Goal: Information Seeking & Learning: Learn about a topic

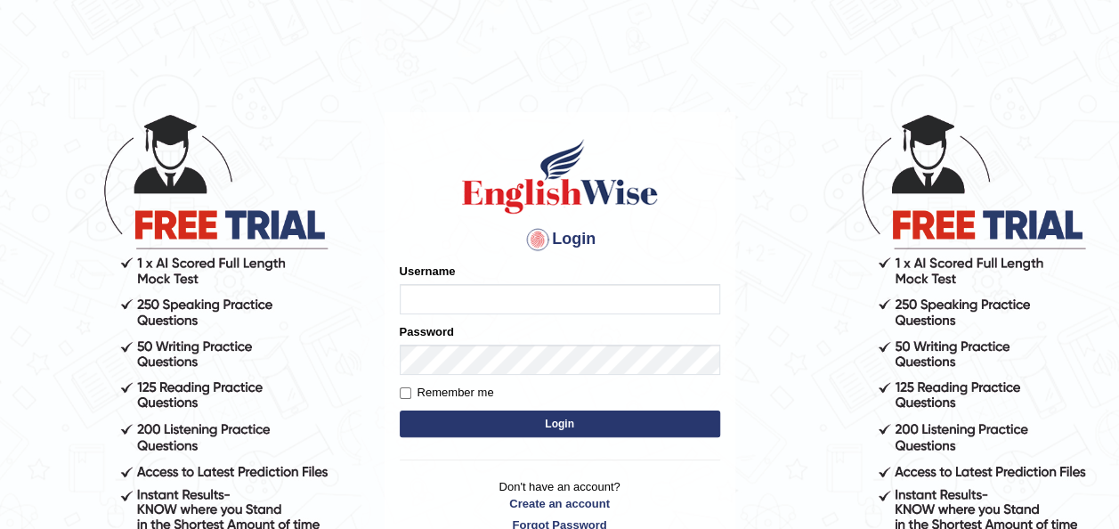
type input "otgontsetseg_parramatta"
click at [693, 438] on form "Please fix the following errors: Username otgontsetseg_parramatta Password Reme…" at bounding box center [560, 352] width 320 height 179
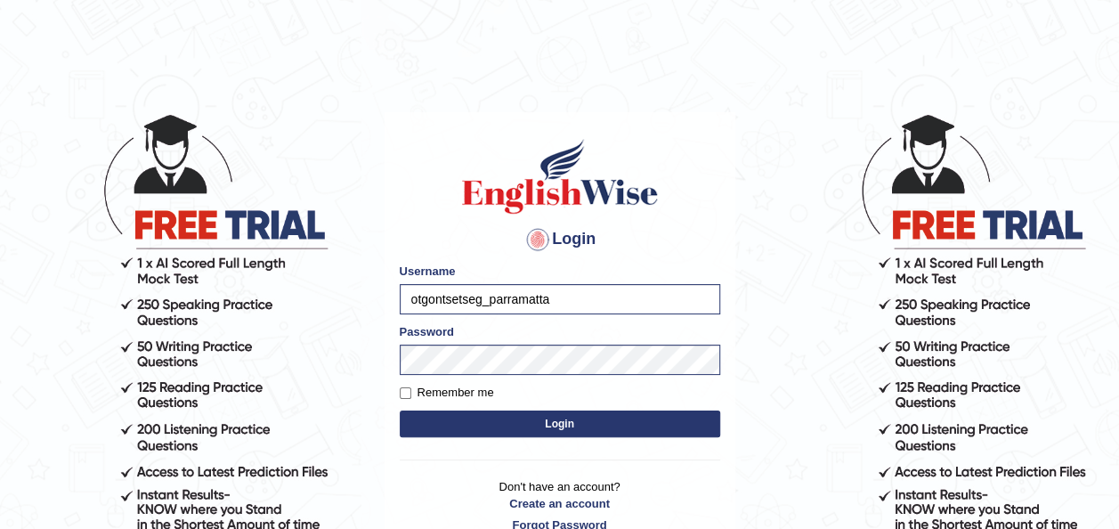
click at [693, 438] on form "Please fix the following errors: Username otgontsetseg_parramatta Password Reme…" at bounding box center [560, 352] width 320 height 179
click at [669, 418] on button "Login" at bounding box center [560, 423] width 320 height 27
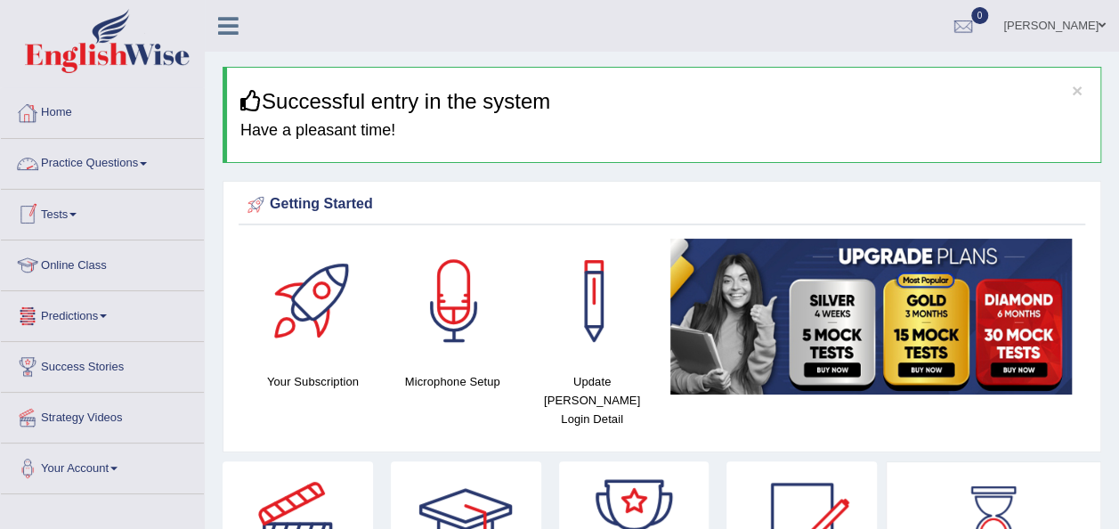
click at [106, 164] on link "Practice Questions" at bounding box center [102, 161] width 203 height 45
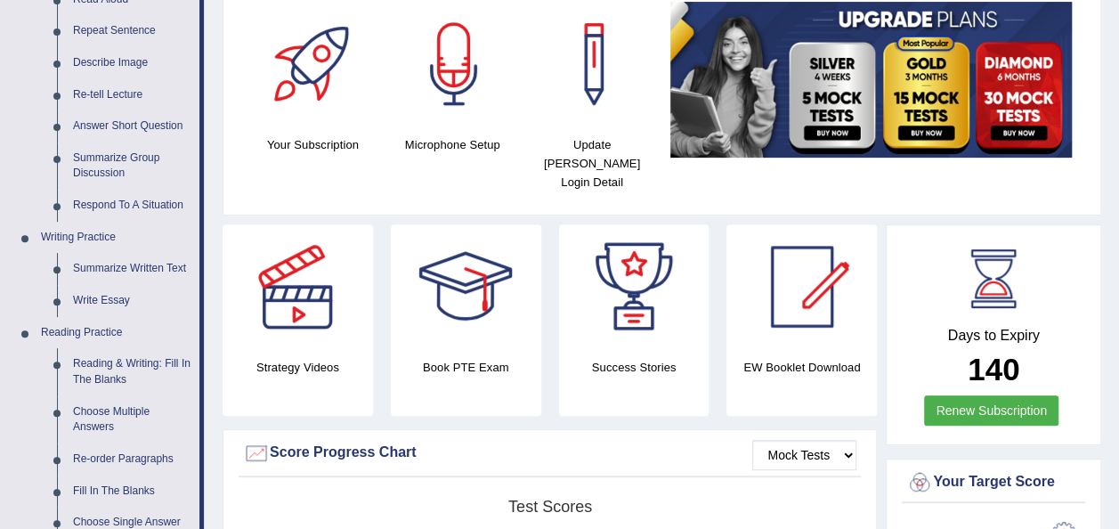
scroll to position [222, 0]
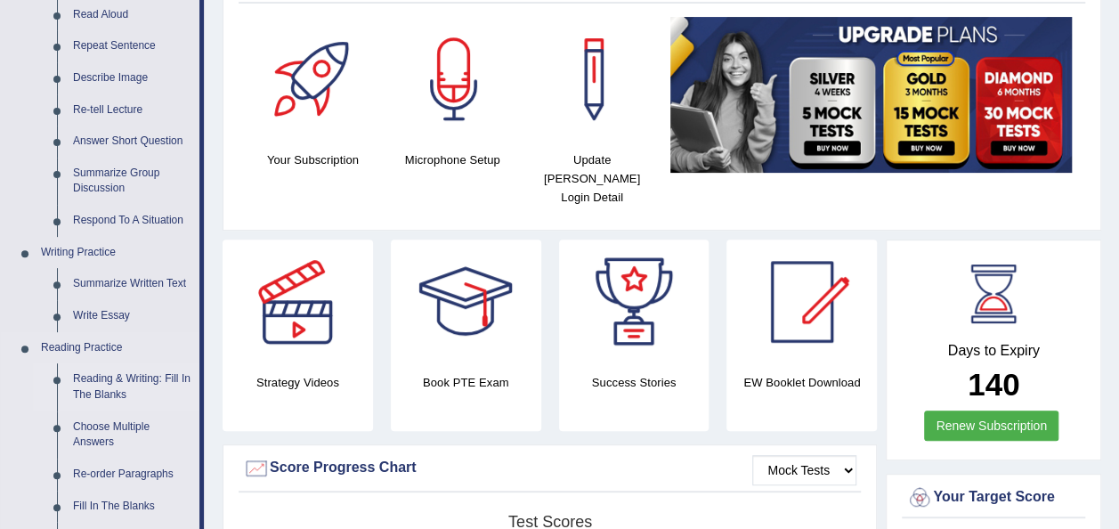
click at [111, 380] on link "Reading & Writing: Fill In The Blanks" at bounding box center [132, 386] width 134 height 47
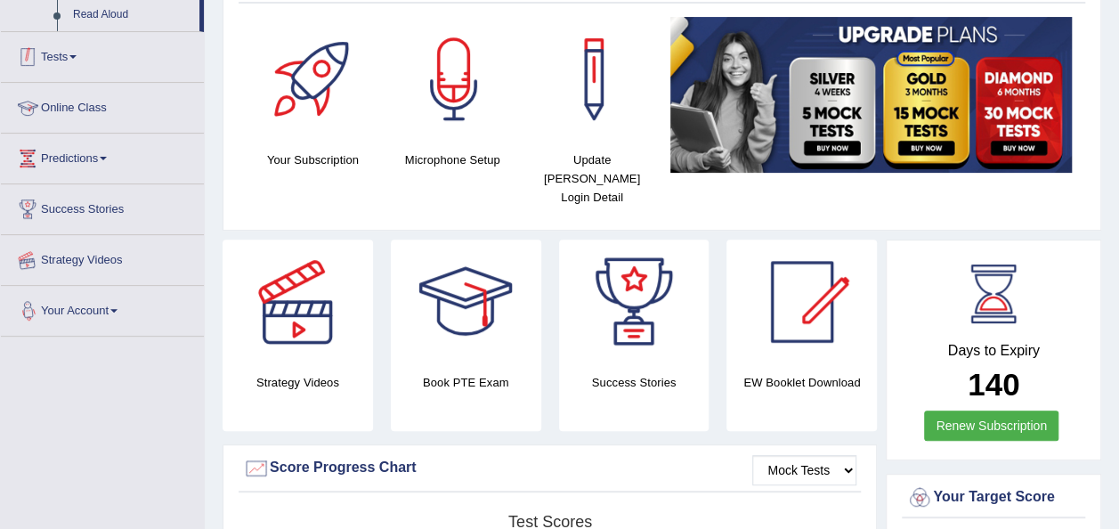
scroll to position [442, 0]
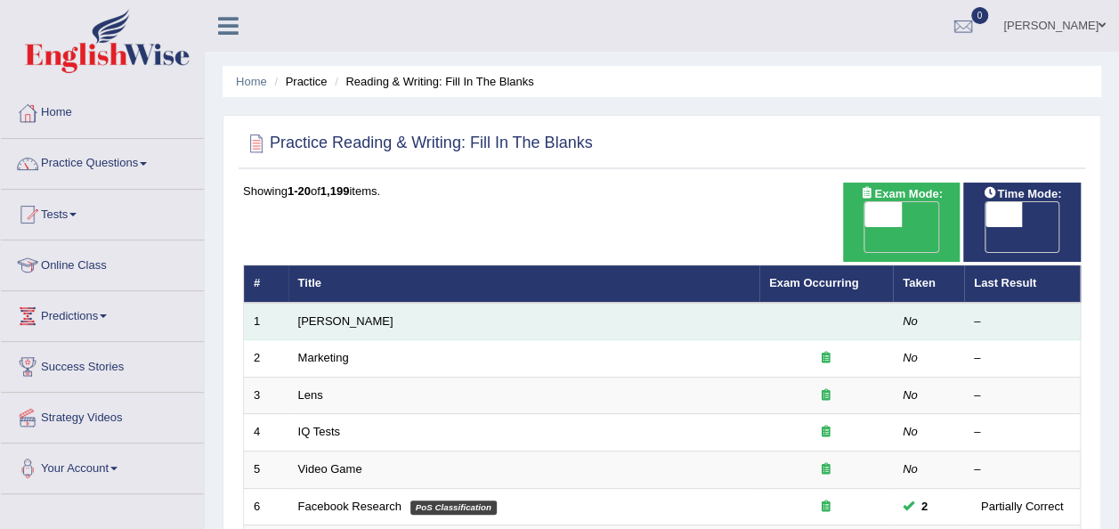
click at [335, 303] on td "Estee Lauder" at bounding box center [523, 321] width 471 height 37
click at [341, 314] on link "Estee Lauder" at bounding box center [345, 320] width 95 height 13
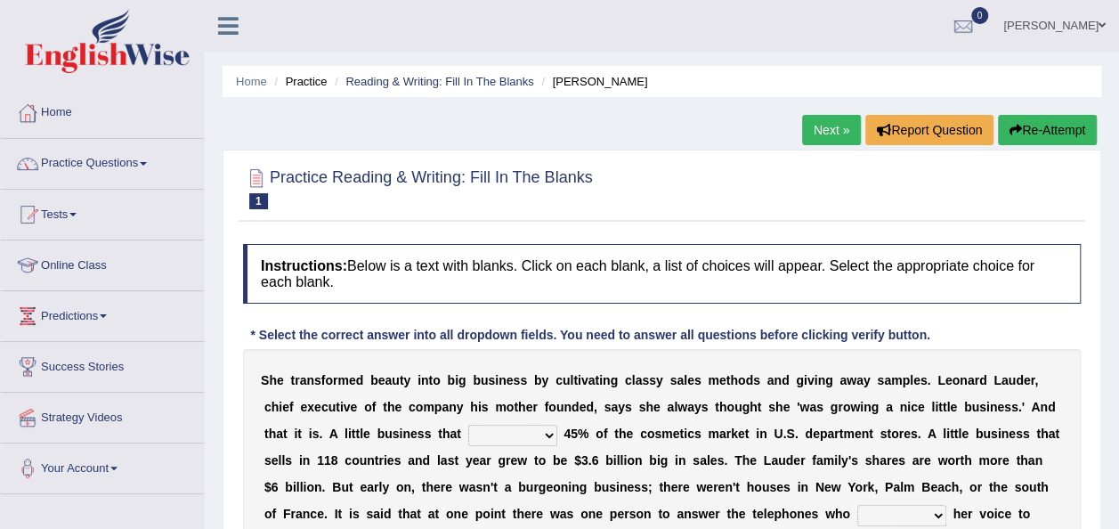
click at [981, 294] on h4 "Instructions: Below is a text with blanks. Click on each blank, a list of choic…" at bounding box center [662, 274] width 838 height 60
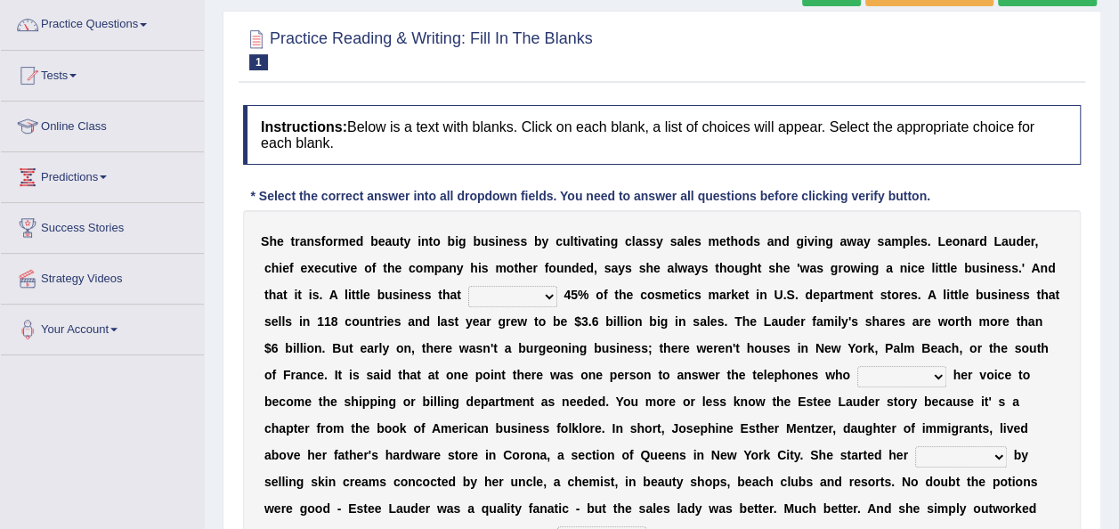
scroll to position [142, 0]
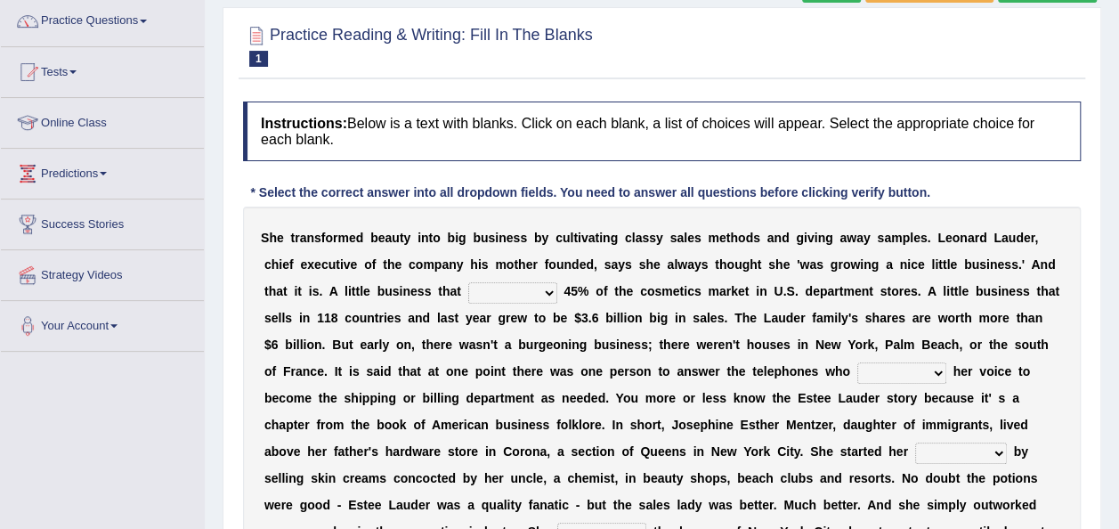
click at [1050, 254] on div "S h e t r a n s f o r m e d b e a u t y i n t o b i g b u s i n e s s b y c u l…" at bounding box center [662, 411] width 838 height 409
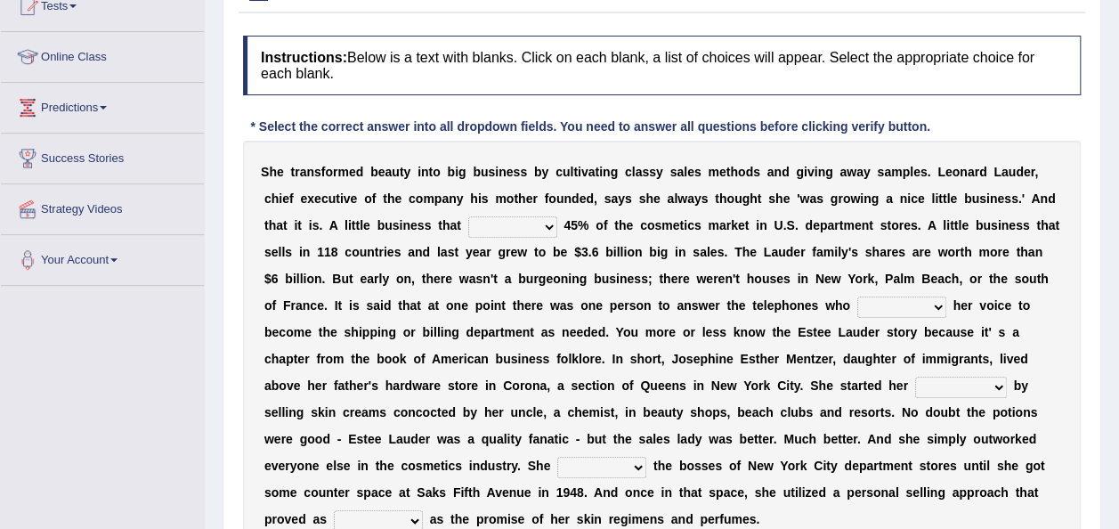
scroll to position [214, 0]
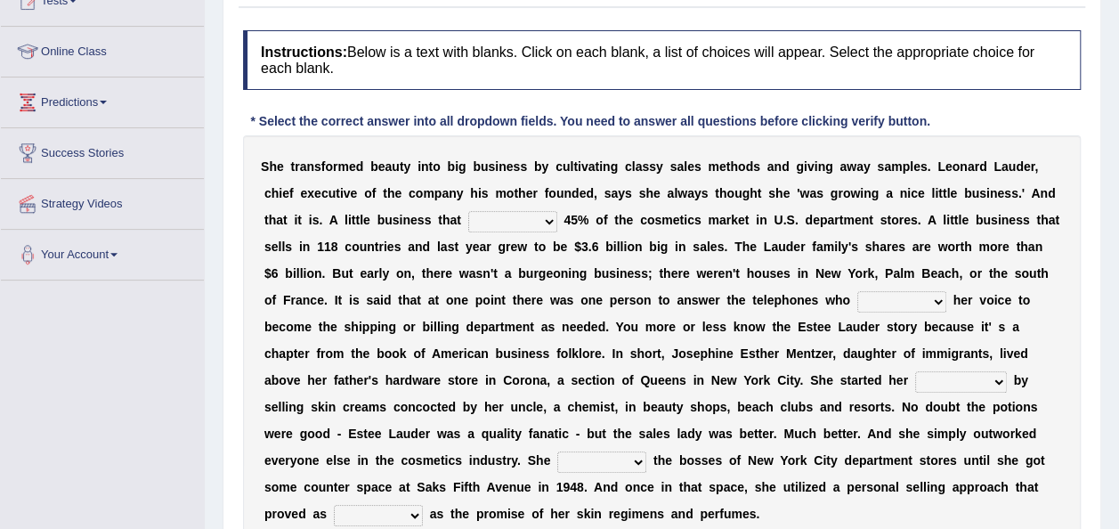
click at [468, 219] on select "has controls makes maintains" at bounding box center [512, 221] width 89 height 21
select select "has"
click at [468, 211] on select "has controls makes maintains" at bounding box center [512, 221] width 89 height 21
click at [857, 299] on select "switched changed raised used" at bounding box center [901, 301] width 89 height 21
select select "used"
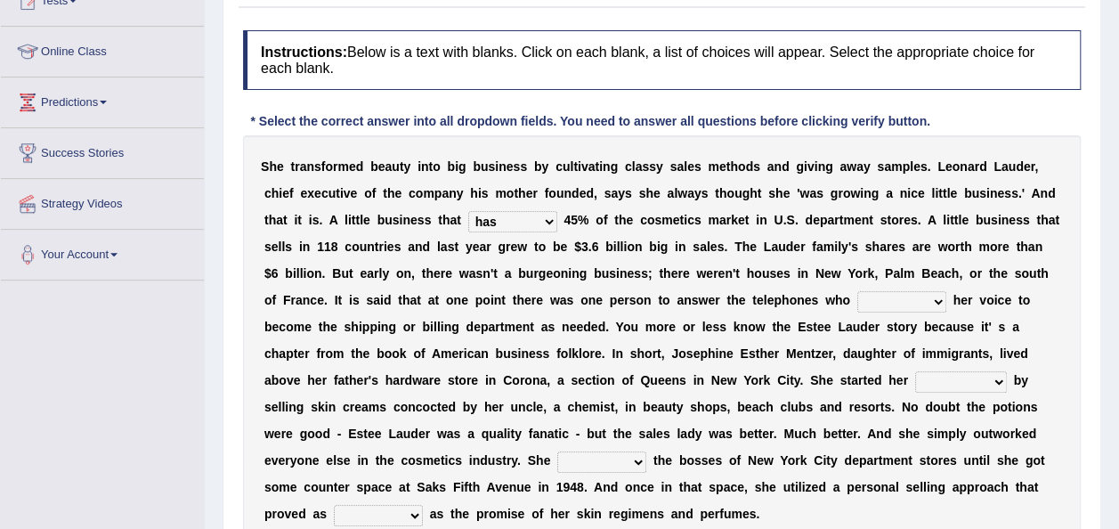
click at [857, 291] on select "switched changed raised used" at bounding box center [901, 301] width 89 height 21
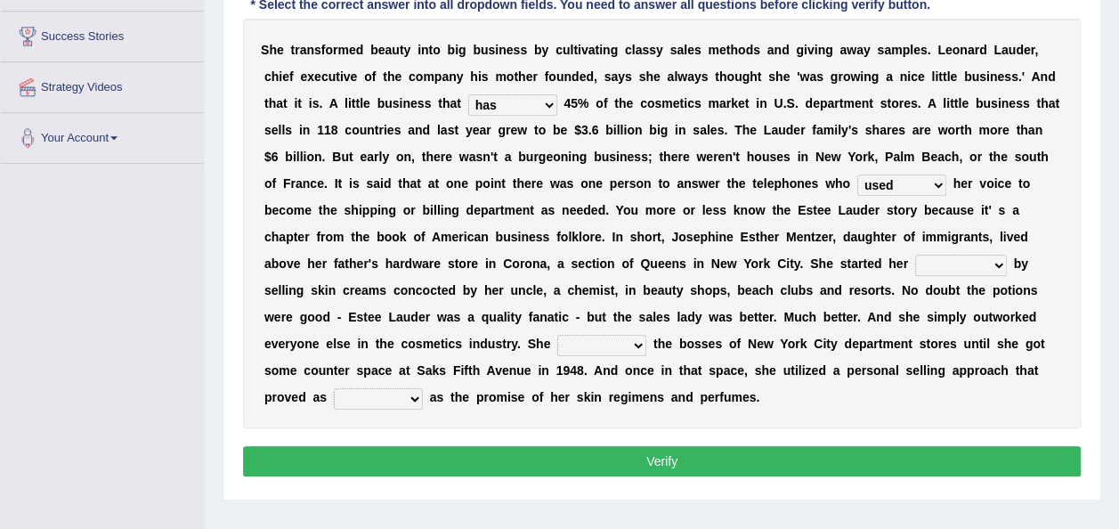
scroll to position [328, 0]
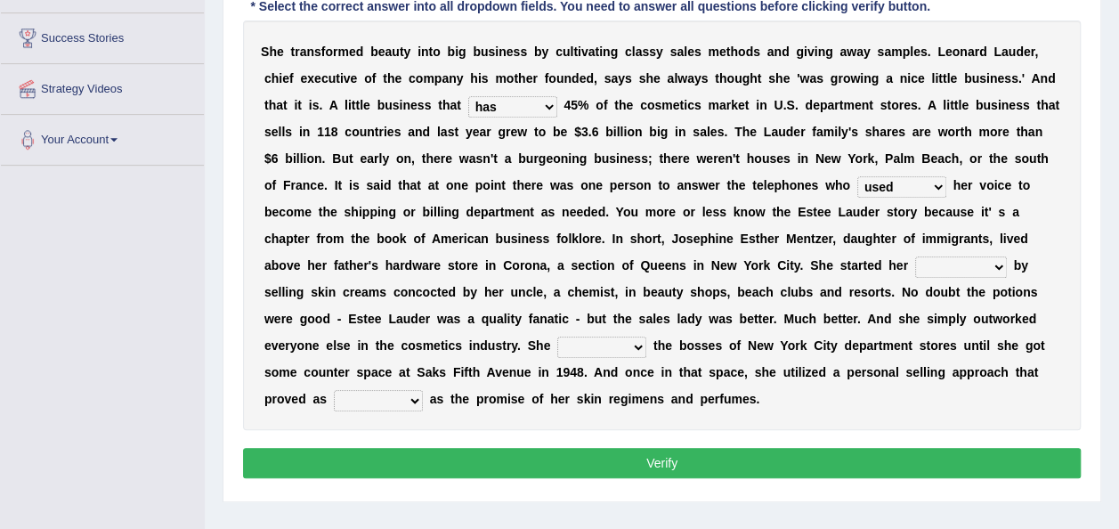
click at [915, 268] on select "job institute companion enterprise" at bounding box center [961, 266] width 92 height 21
click at [915, 256] on select "job institute companion enterprise" at bounding box center [961, 266] width 92 height 21
click at [915, 261] on select "job institute companion enterprise" at bounding box center [961, 266] width 92 height 21
select select "job"
click at [915, 256] on select "job institute companion enterprise" at bounding box center [961, 266] width 92 height 21
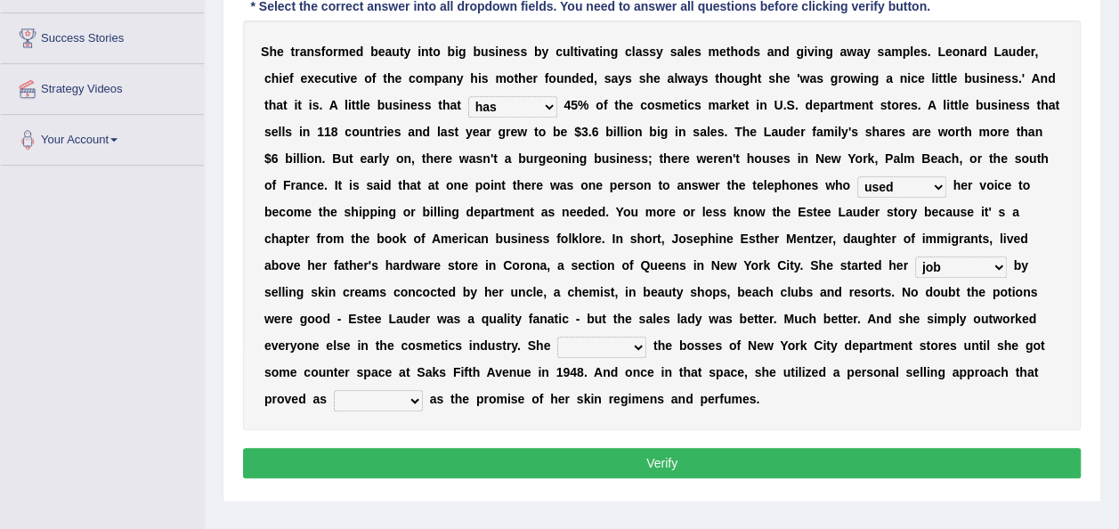
click at [646, 336] on select "stated bridged stalked heaved" at bounding box center [601, 346] width 89 height 21
select select "stated"
click at [646, 336] on select "stated bridged stalked heaved" at bounding box center [601, 346] width 89 height 21
click at [423, 390] on select "potent ruthless potential expensive" at bounding box center [378, 400] width 89 height 21
select select "expensive"
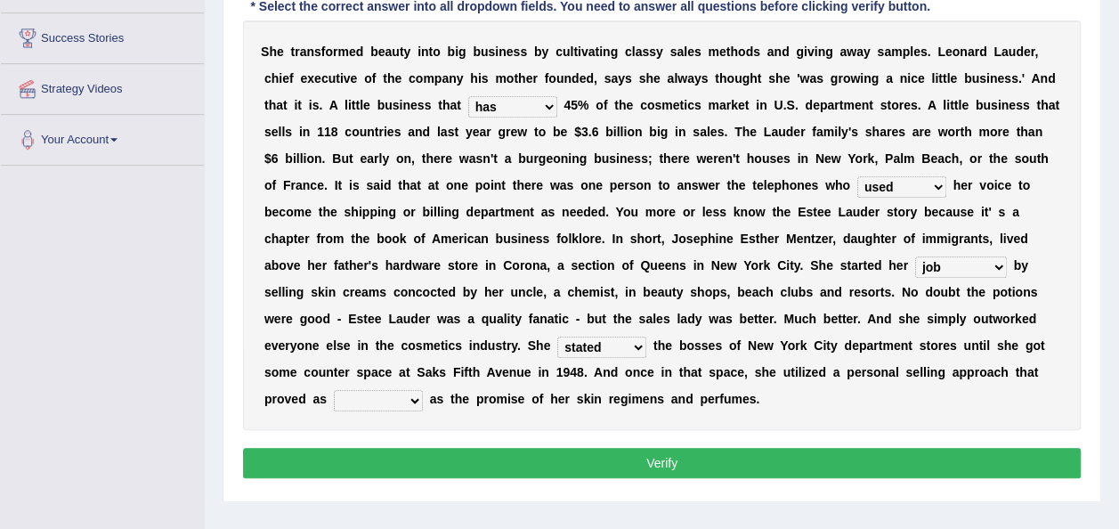
click at [423, 390] on select "potent ruthless potential expensive" at bounding box center [378, 400] width 89 height 21
click at [660, 448] on button "Verify" at bounding box center [662, 463] width 838 height 30
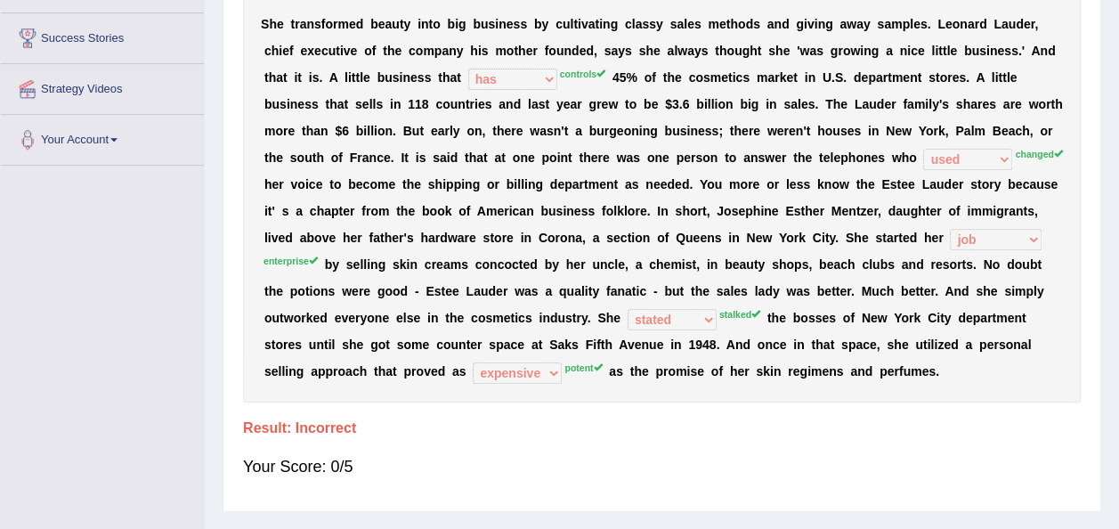
drag, startPoint x: 1114, startPoint y: 342, endPoint x: 1131, endPoint y: 328, distance: 21.5
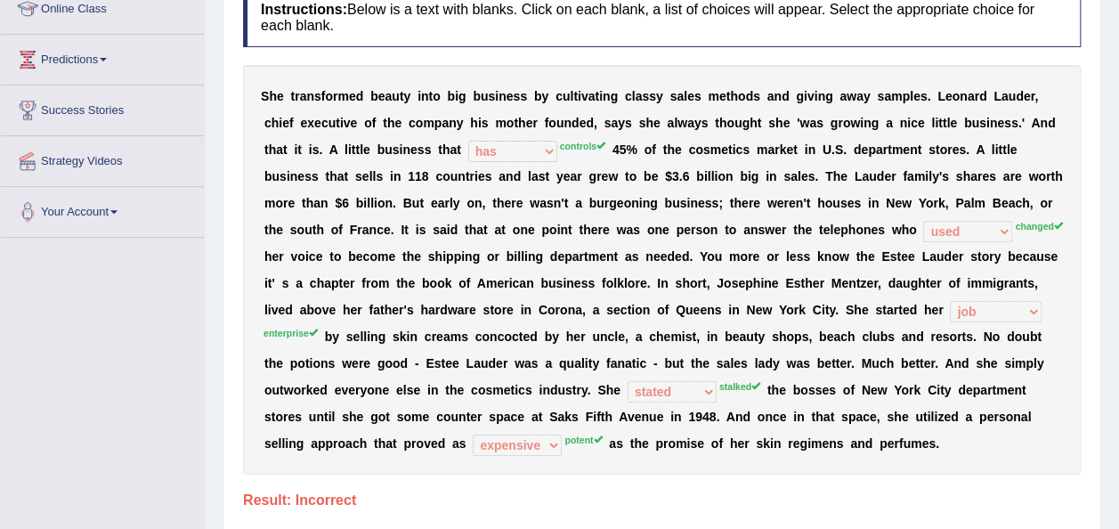
scroll to position [258, 0]
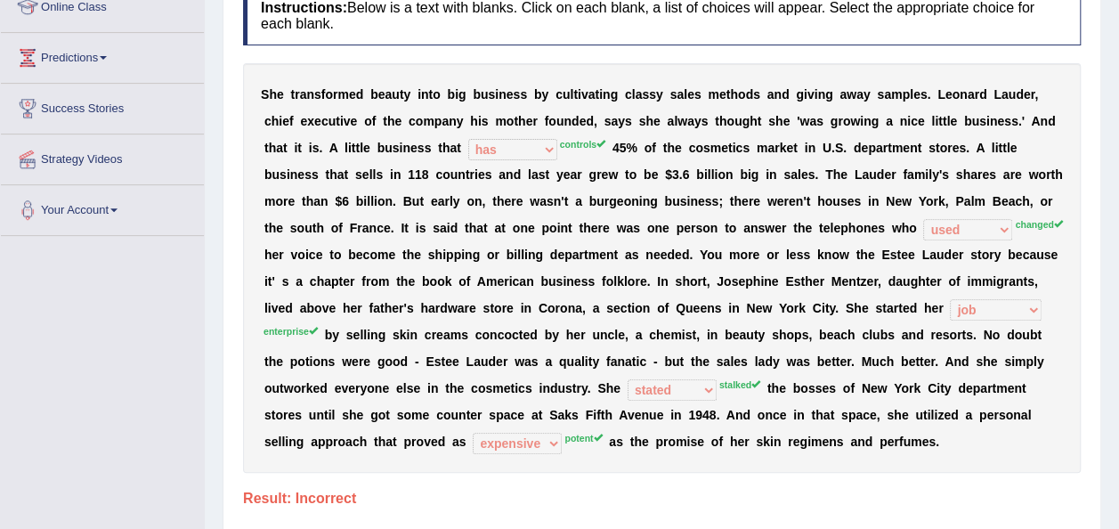
drag, startPoint x: 1116, startPoint y: 226, endPoint x: 1135, endPoint y: 232, distance: 19.7
click at [1118, 232] on html "Toggle navigation Home Practice Questions Speaking Practice Read Aloud Repeat S…" at bounding box center [559, 6] width 1119 height 529
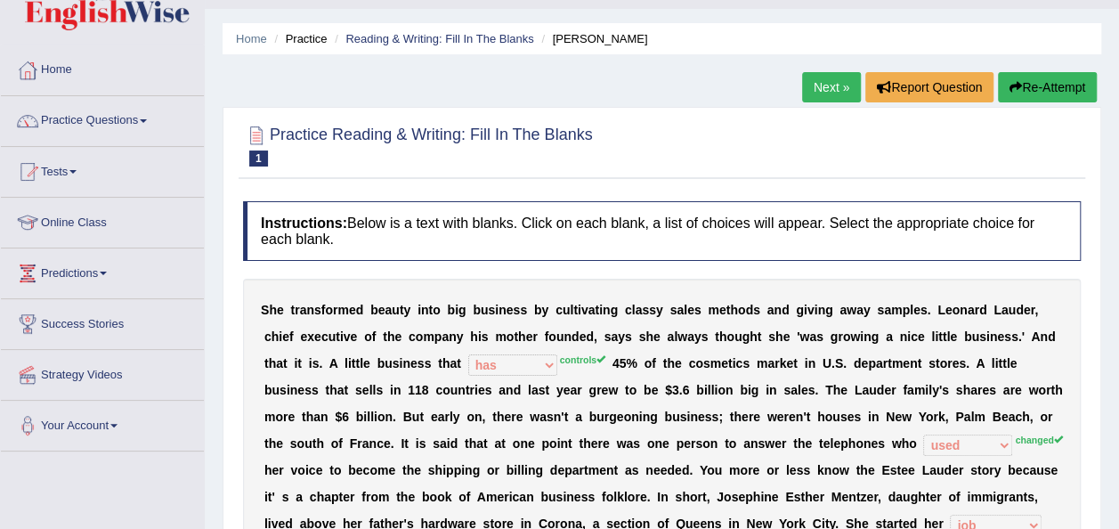
scroll to position [36, 0]
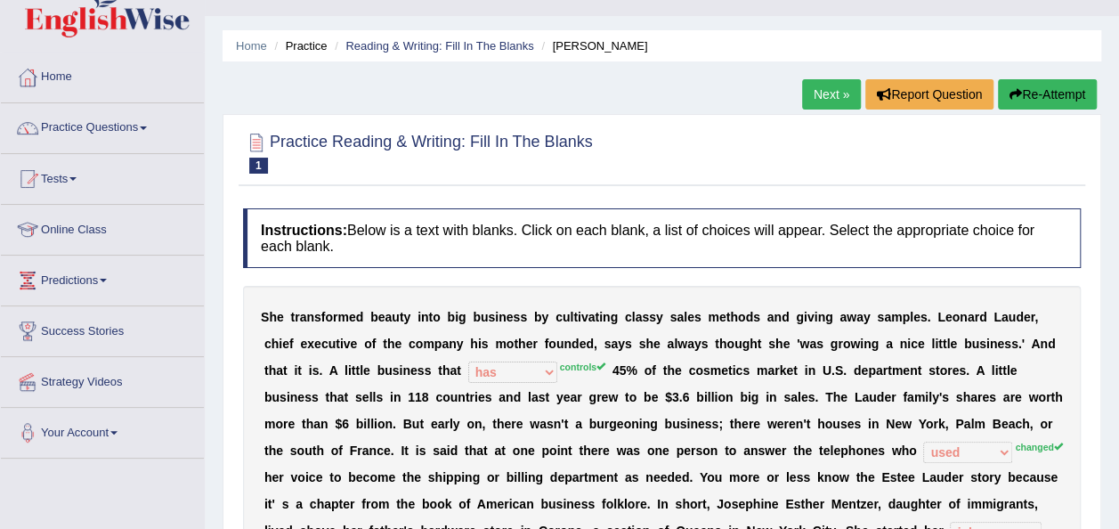
click at [1079, 101] on button "Re-Attempt" at bounding box center [1047, 94] width 99 height 30
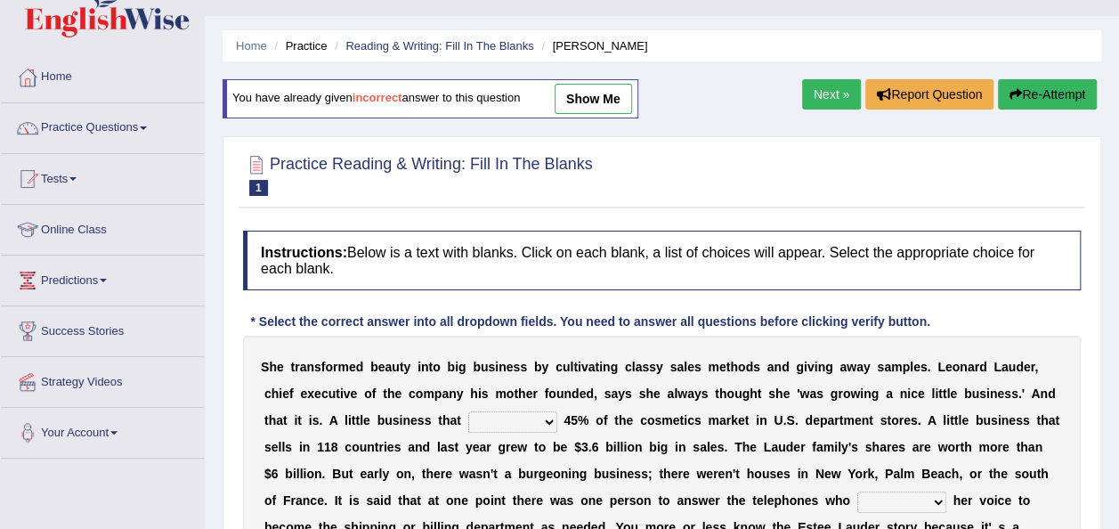
click at [468, 419] on select "has controls makes maintains" at bounding box center [512, 421] width 89 height 21
select select "controls"
click at [468, 411] on select "has controls makes maintains" at bounding box center [512, 421] width 89 height 21
click at [1050, 320] on div "Instructions: Below is a text with blanks. Click on each blank, a list of choic…" at bounding box center [662, 515] width 847 height 586
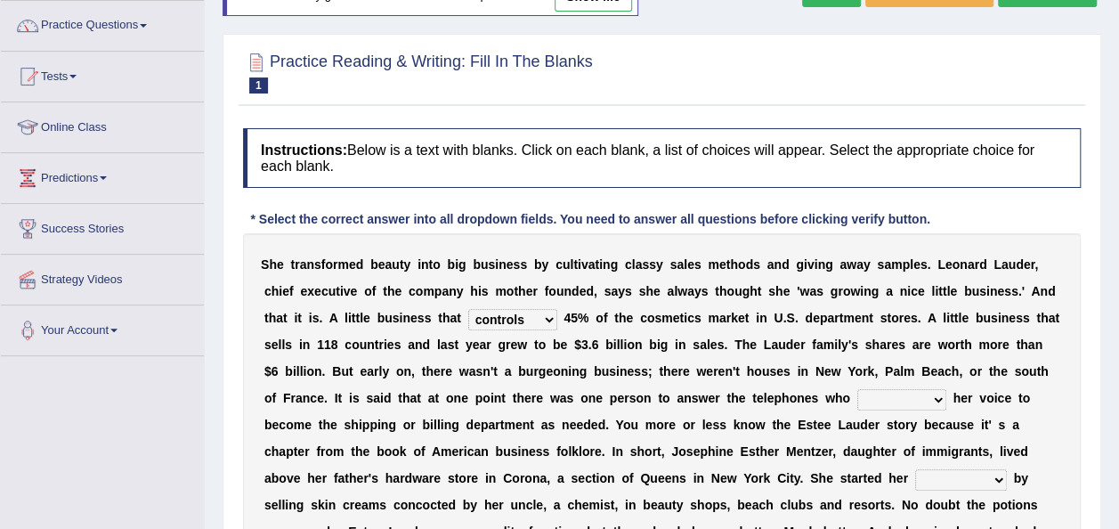
scroll to position [142, 0]
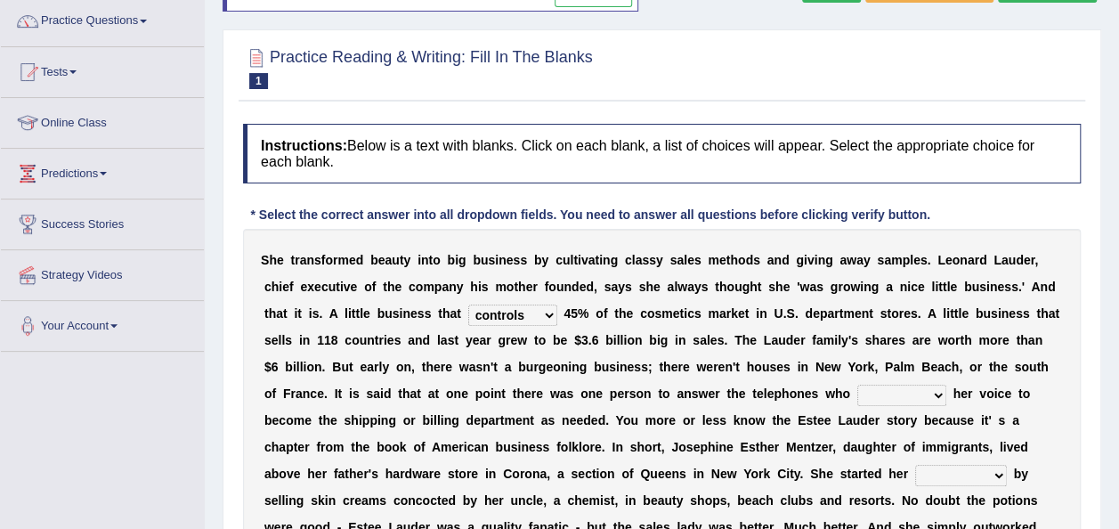
click at [857, 392] on select "switched changed raised used" at bounding box center [901, 395] width 89 height 21
click at [857, 385] on select "switched changed raised used" at bounding box center [901, 395] width 89 height 21
click at [857, 400] on select "switched changed raised used" at bounding box center [901, 395] width 89 height 21
select select "raised"
click at [857, 385] on select "switched changed raised used" at bounding box center [901, 395] width 89 height 21
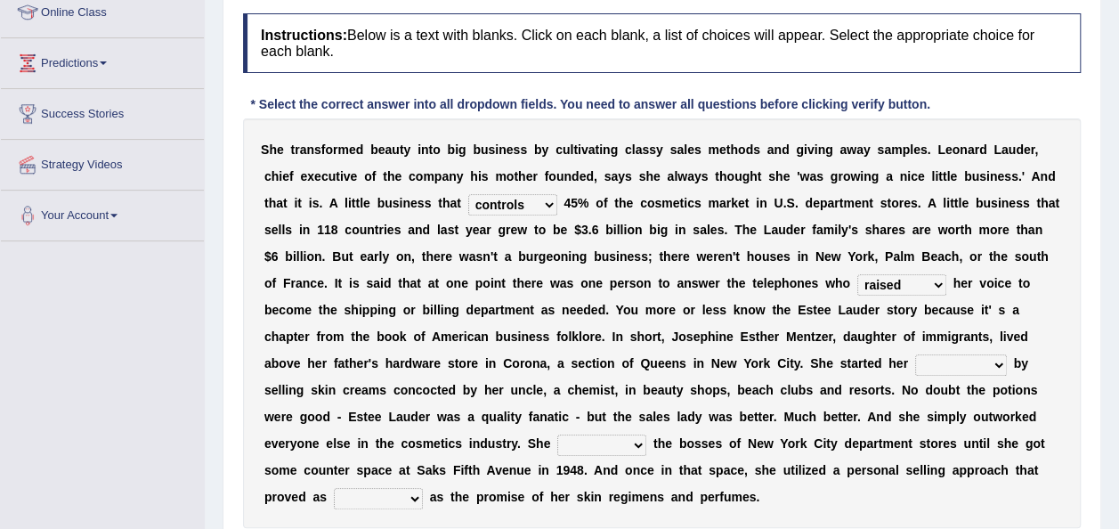
scroll to position [254, 0]
click at [915, 359] on select "job institute companion enterprise" at bounding box center [961, 363] width 92 height 21
select select "enterprise"
click at [915, 353] on select "job institute companion enterprise" at bounding box center [961, 363] width 92 height 21
click at [646, 434] on select "stated bridged stalked heaved" at bounding box center [601, 444] width 89 height 21
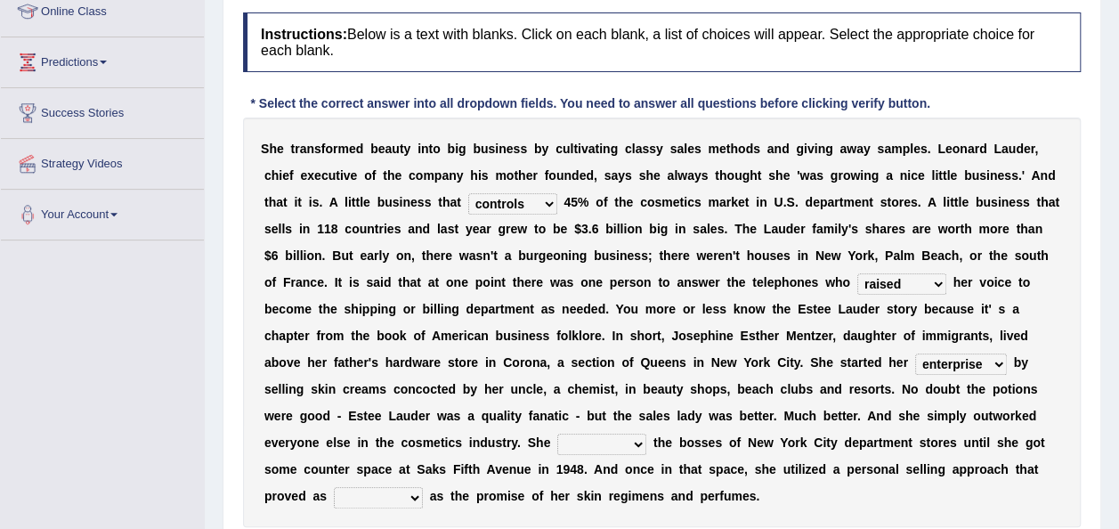
select select "stalked"
click at [646, 434] on select "stated bridged stalked heaved" at bounding box center [601, 444] width 89 height 21
click at [423, 487] on select "potent ruthless potential expensive" at bounding box center [378, 497] width 89 height 21
select select "potent"
click at [423, 487] on select "potent ruthless potential expensive" at bounding box center [378, 497] width 89 height 21
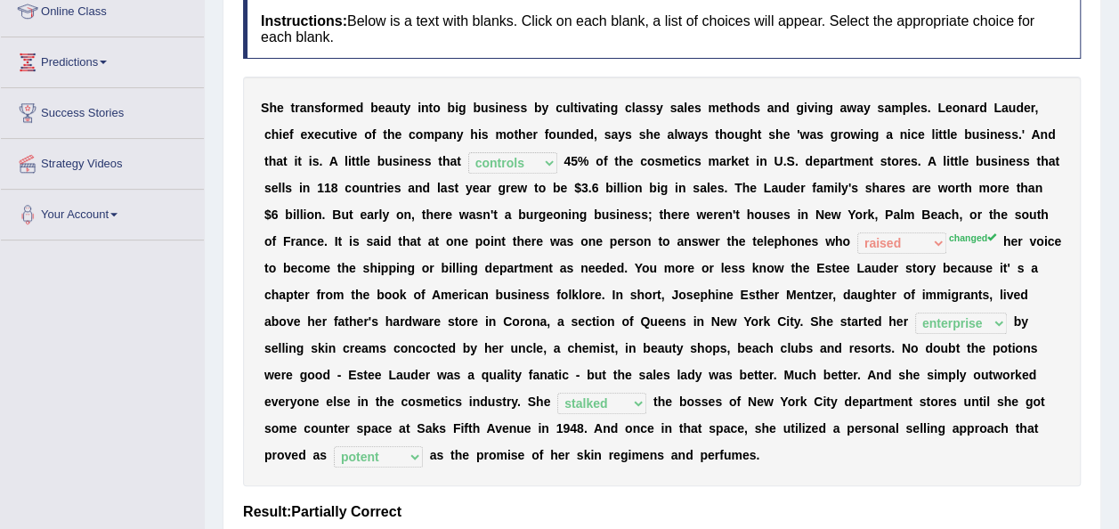
click at [723, 412] on div "S h e t r a n s f o r m e d b e a u t y i n t o b i g b u s i n e s s b y c u l…" at bounding box center [662, 281] width 838 height 409
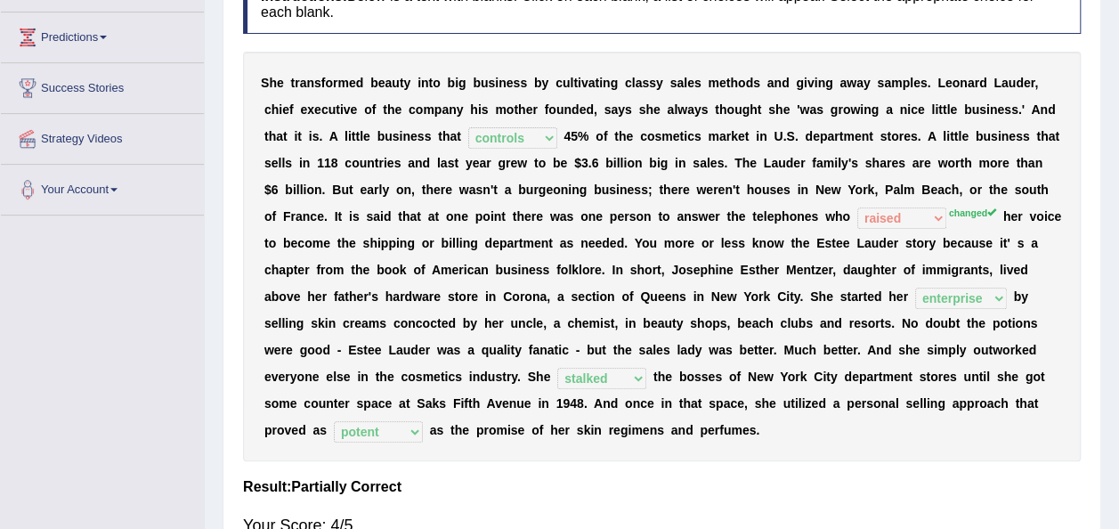
scroll to position [276, 0]
